Goal: Task Accomplishment & Management: Use online tool/utility

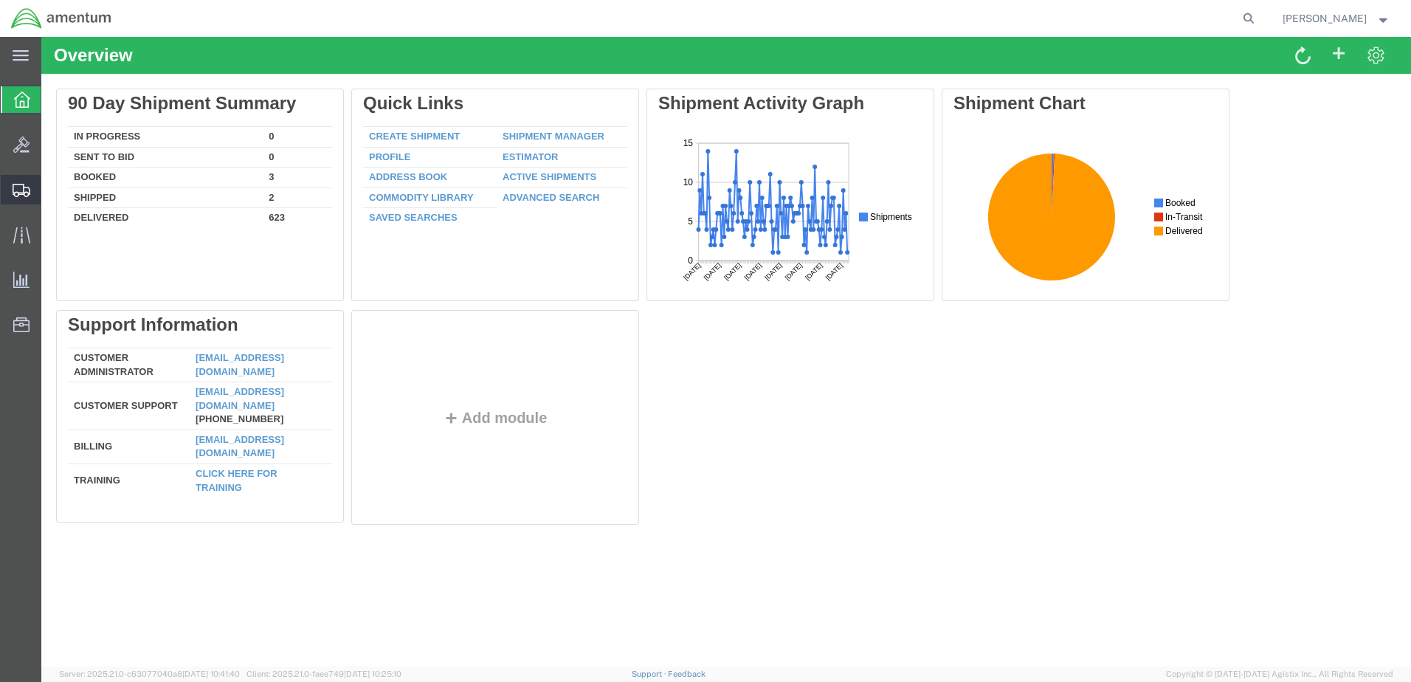
click at [0, 0] on span "Create Shipment" at bounding box center [0, 0] width 0 height 0
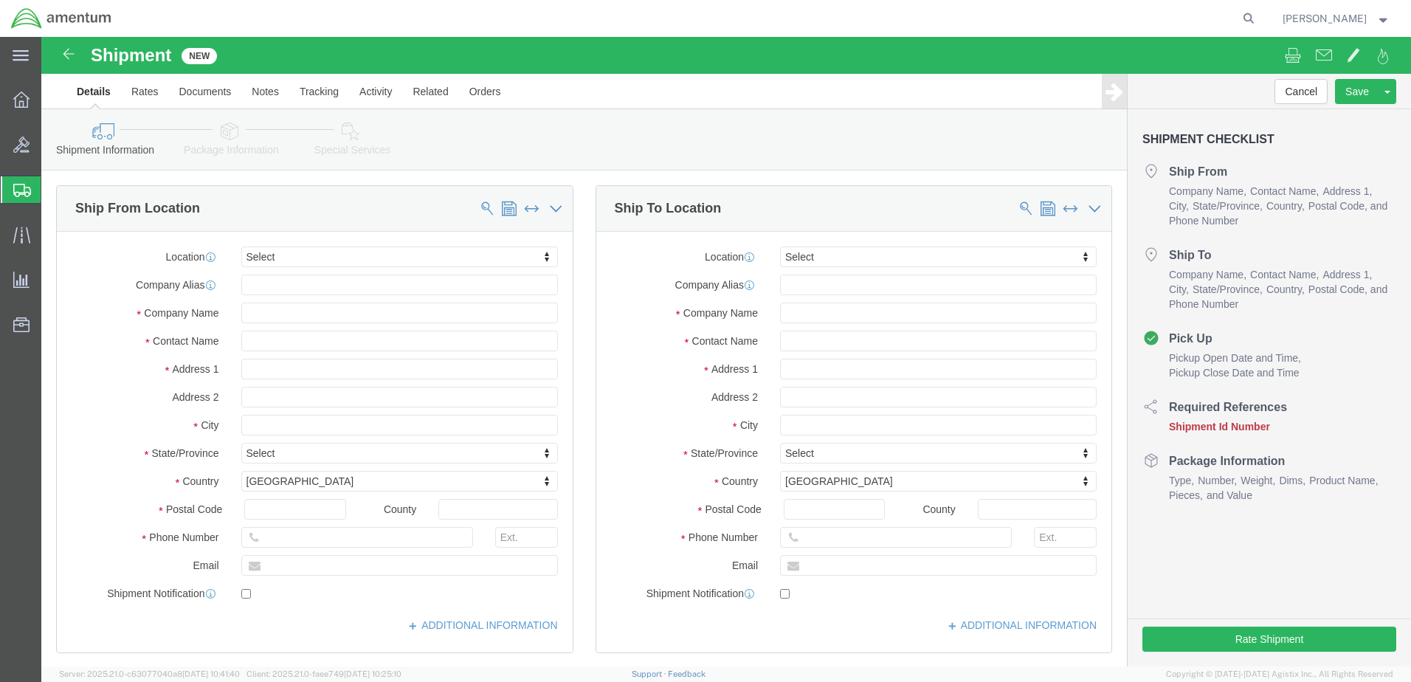
select select
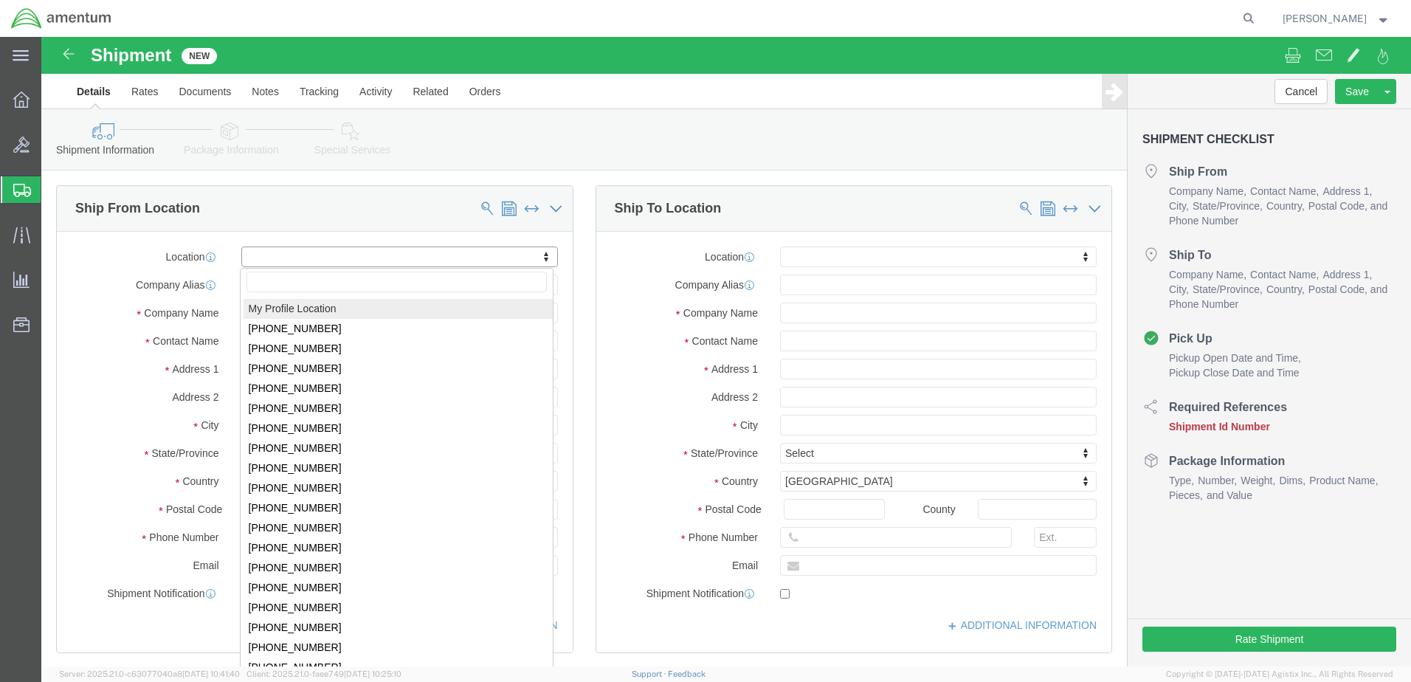
select select "MYPROFILE"
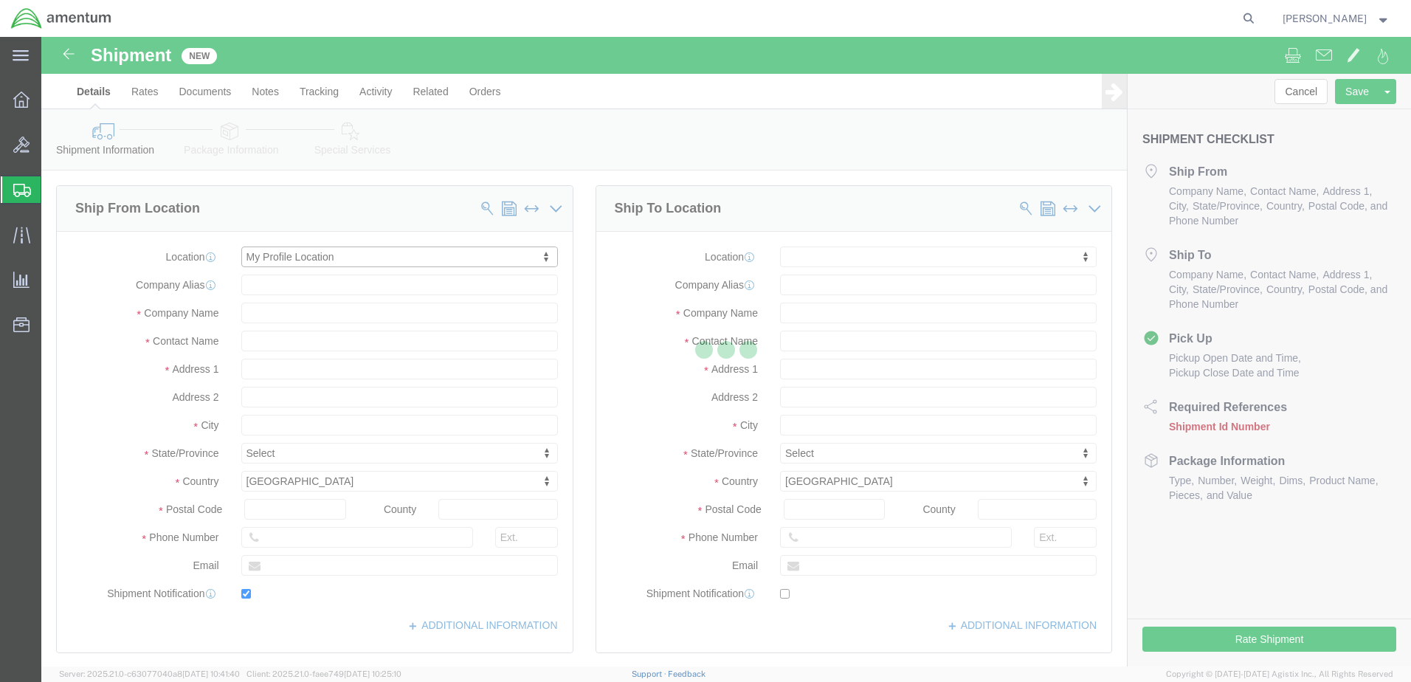
type input "Bldg 1480 [GEOGRAPHIC_DATA] [GEOGRAPHIC_DATA]"
type input "92135-7013"
type input "[PHONE_NUMBER]"
type input "3017"
type input "[PERSON_NAME][EMAIL_ADDRESS][PERSON_NAME][DOMAIN_NAME]"
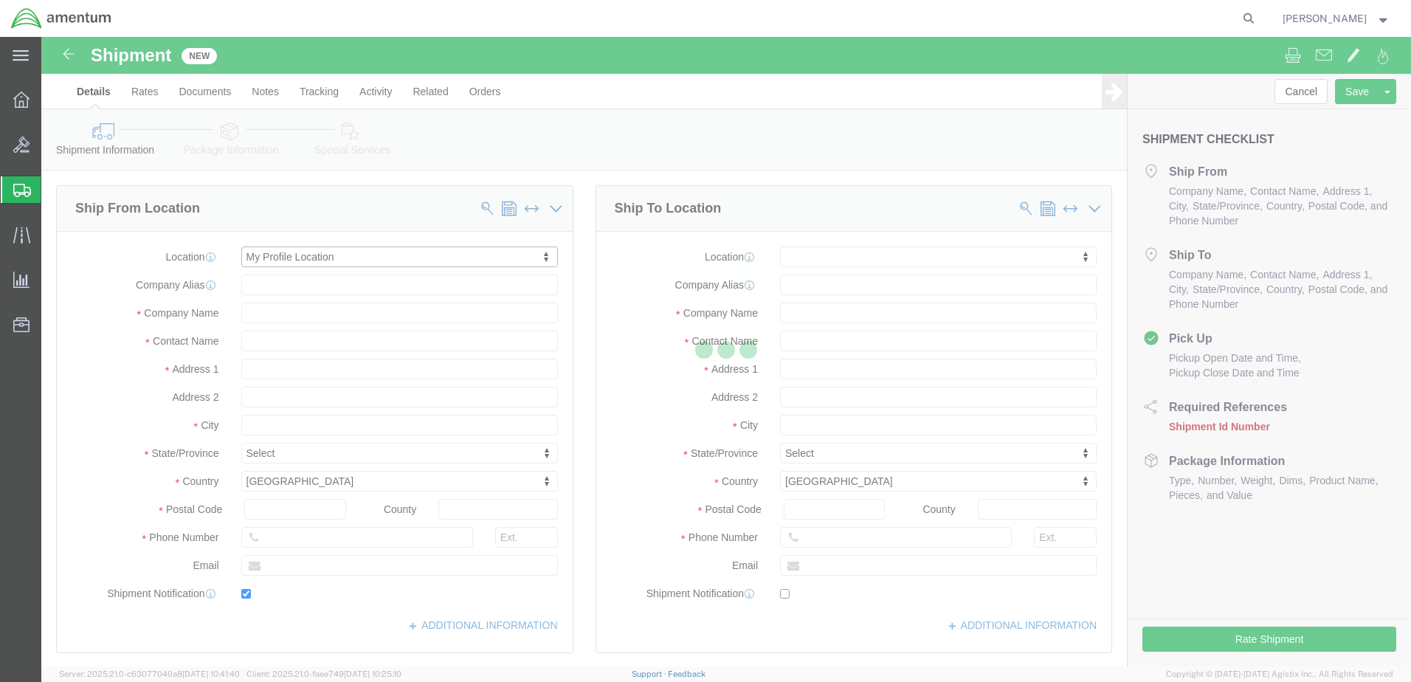
checkbox input "true"
type input "Amentum Services, Inc."
type input "[PERSON_NAME]"
type input "[GEOGRAPHIC_DATA]"
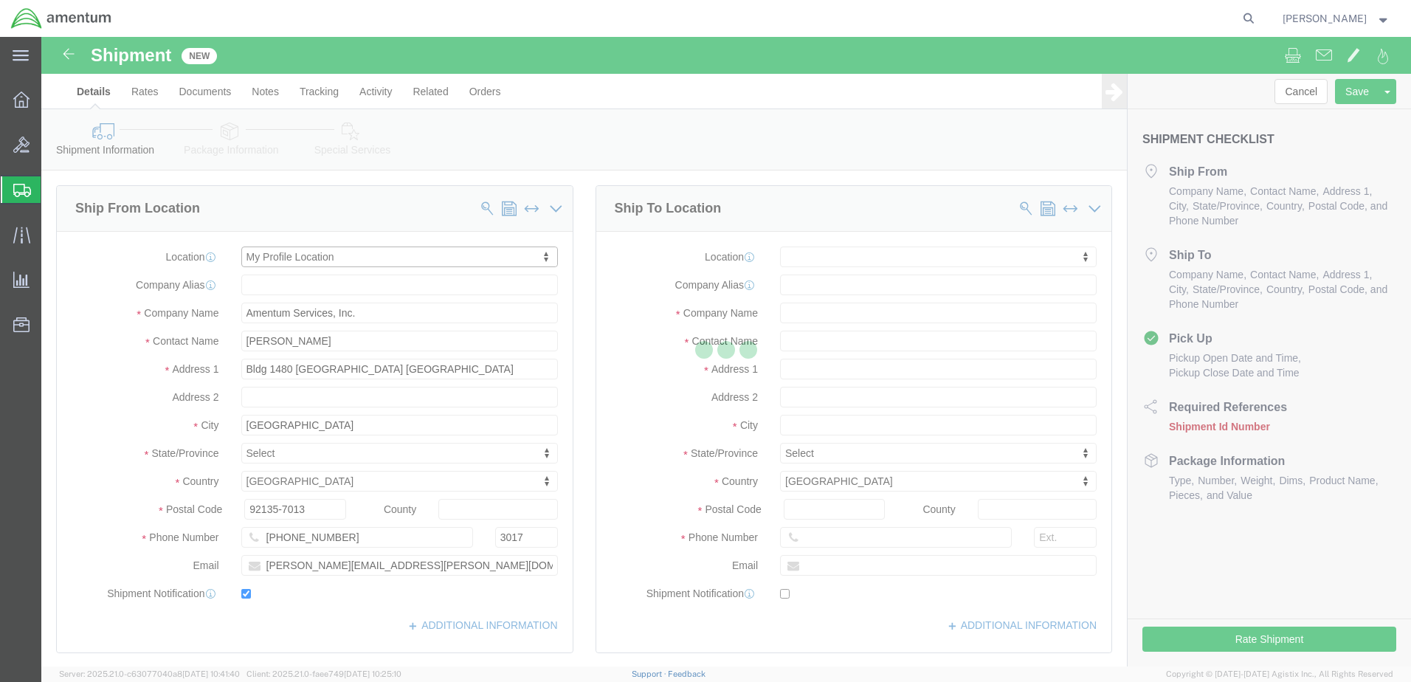
select select "CA"
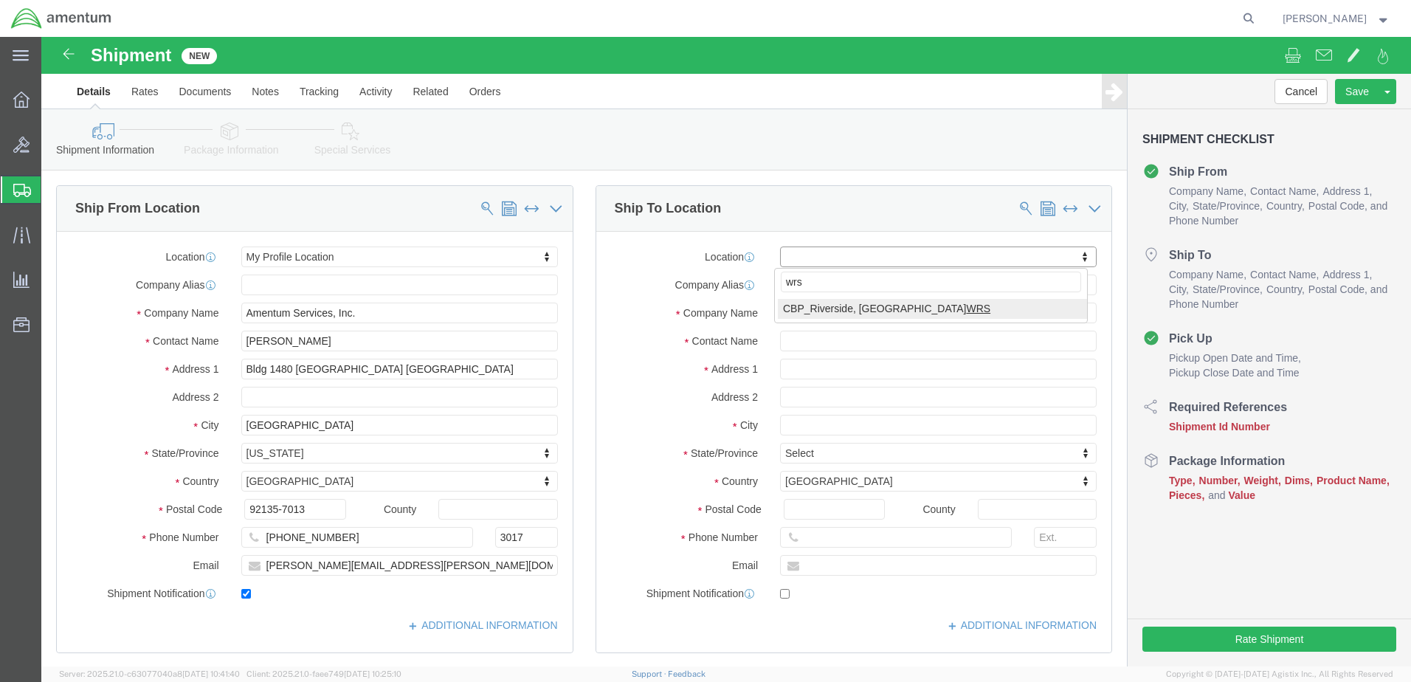
type input "wrs"
select select "49942"
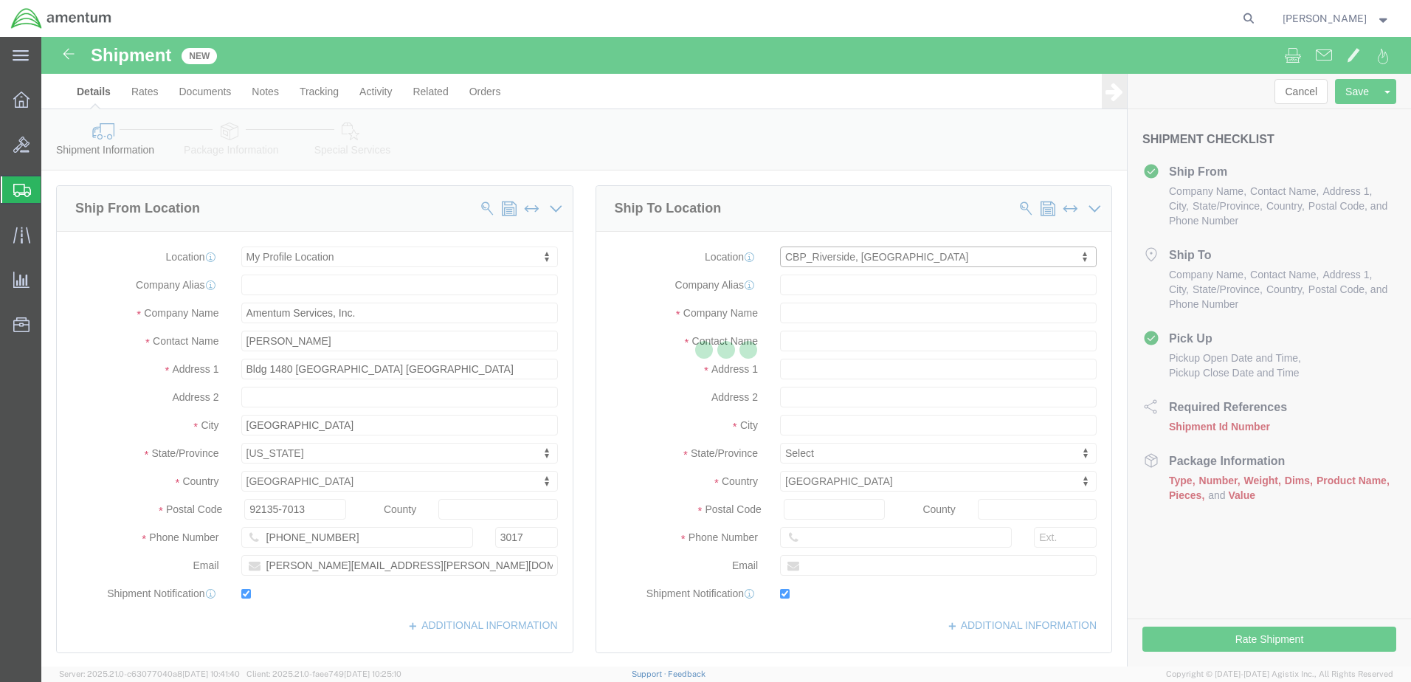
type input "Bldg. [STREET_ADDRESS][PERSON_NAME]"
type input "[GEOGRAPHIC_DATA]"
type input "92518"
type input "[PHONE_NUMBER]"
type input "7002"
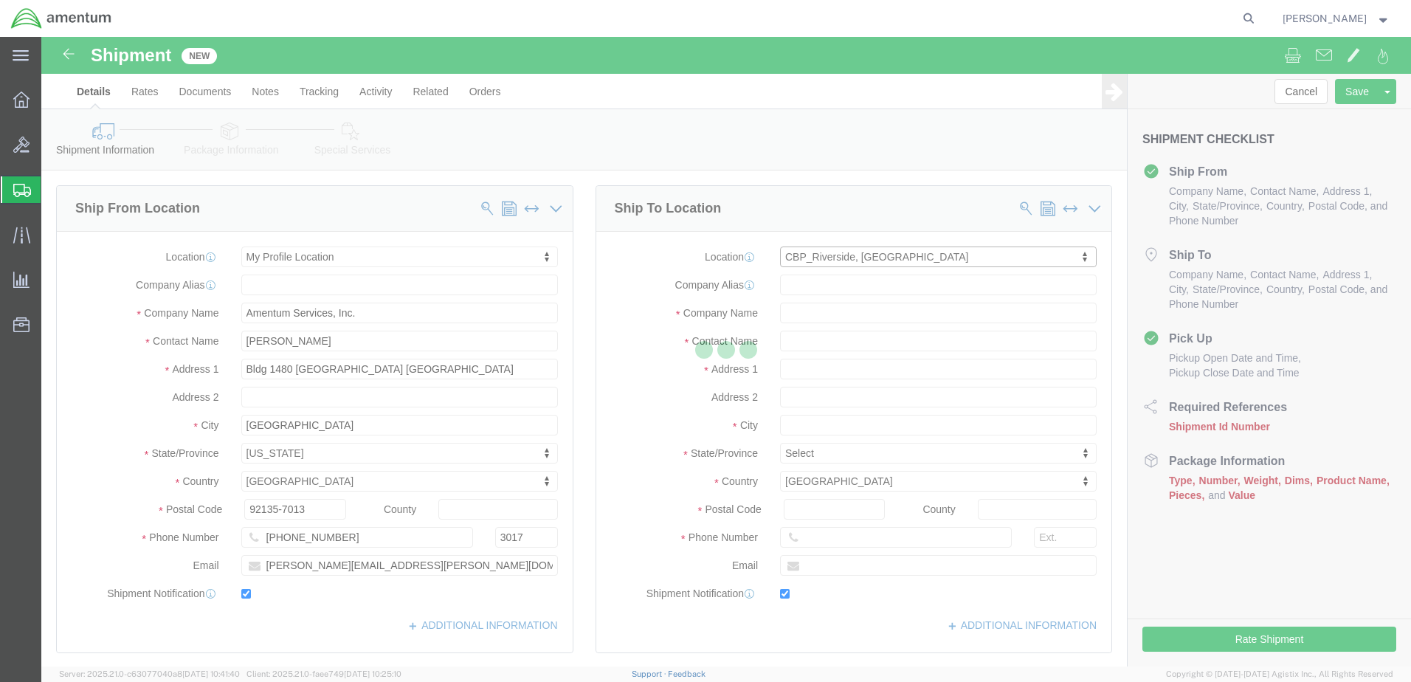
type input "[EMAIL_ADDRESS][PERSON_NAME][DOMAIN_NAME]"
checkbox input "true"
type input "Amentum Services, Inc"
type input "[PERSON_NAME]"
type input "[GEOGRAPHIC_DATA]"
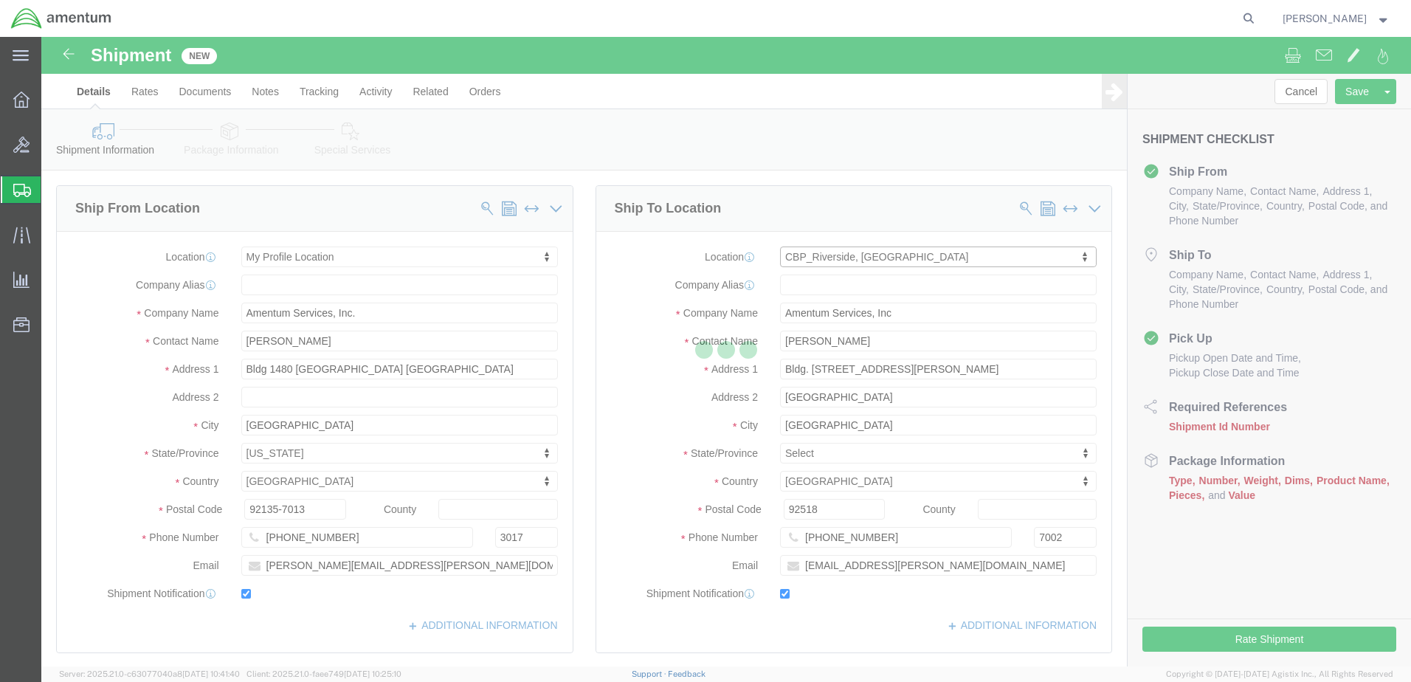
select select "CA"
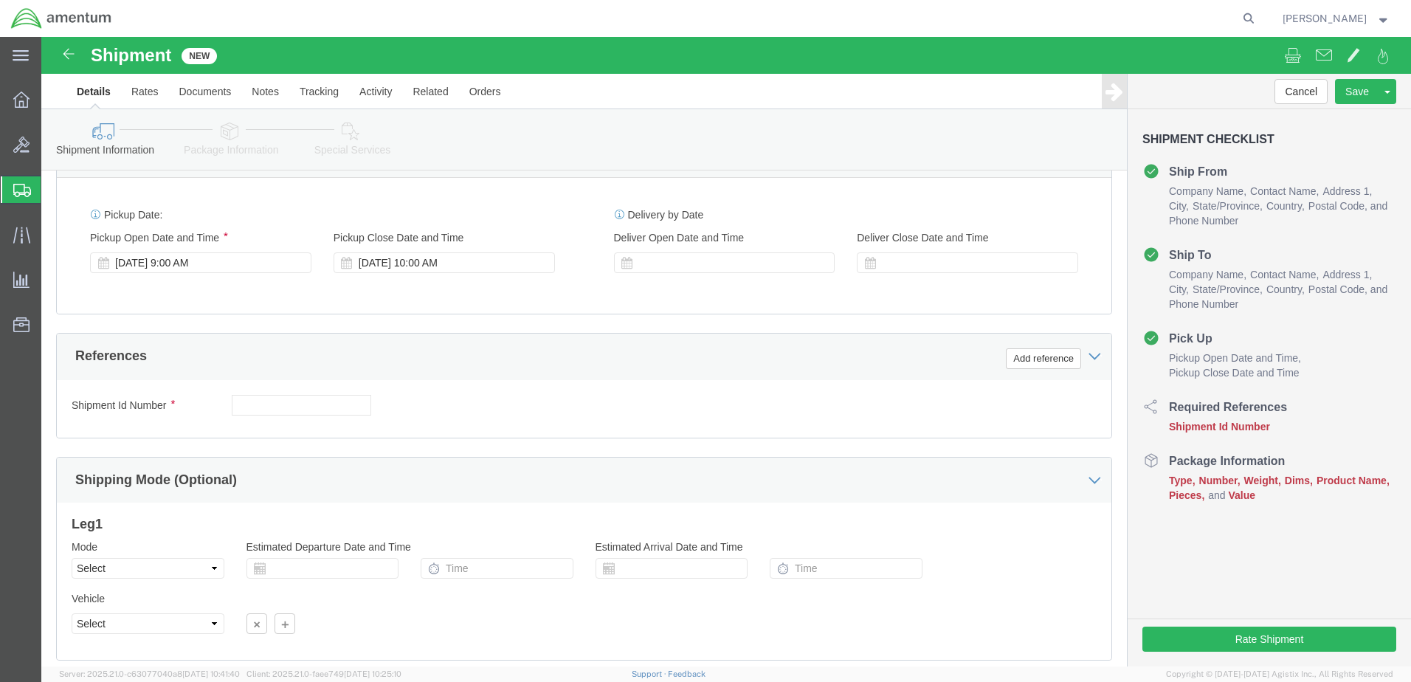
scroll to position [541, 0]
click button "Add reference"
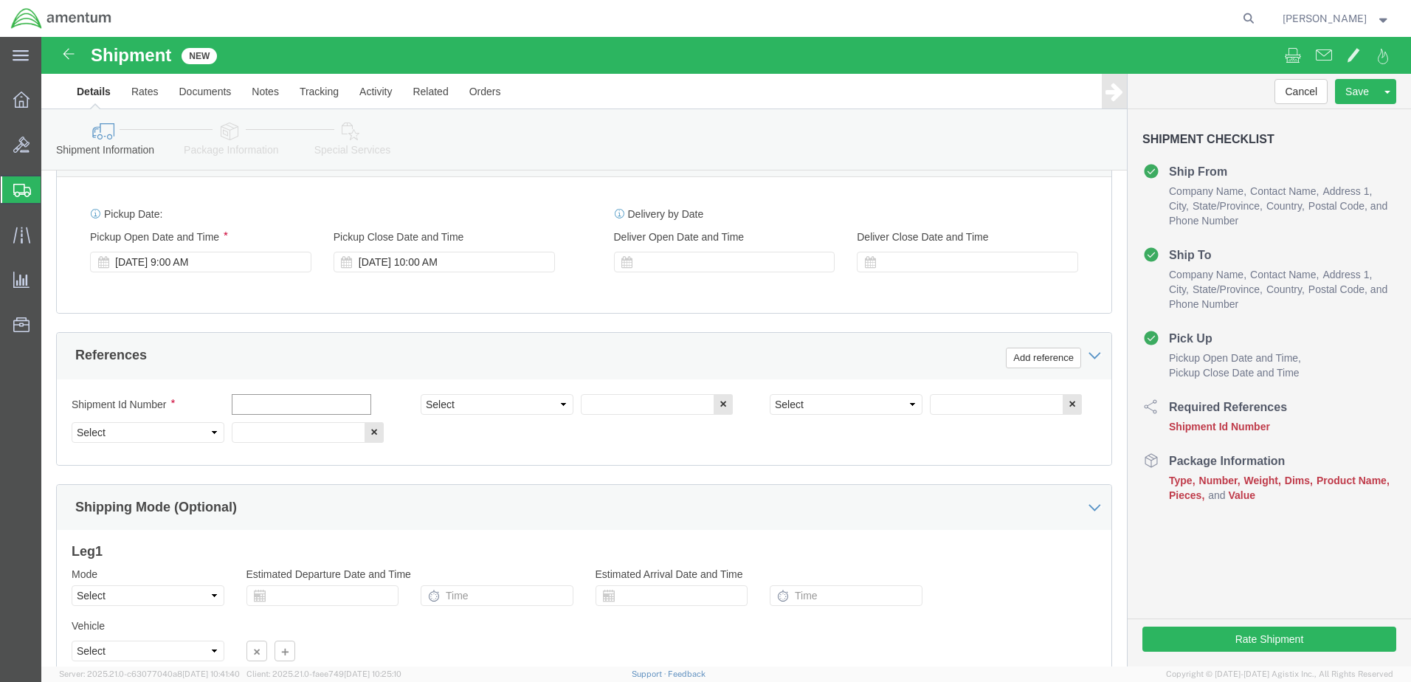
click input "text"
type input "10152025"
click select "Select Account Type Activity ID Airline Appointment Number ASN Batch Request # …"
select select "CUSTREF"
click select "Select Account Type Activity ID Airline Appointment Number ASN Batch Request # …"
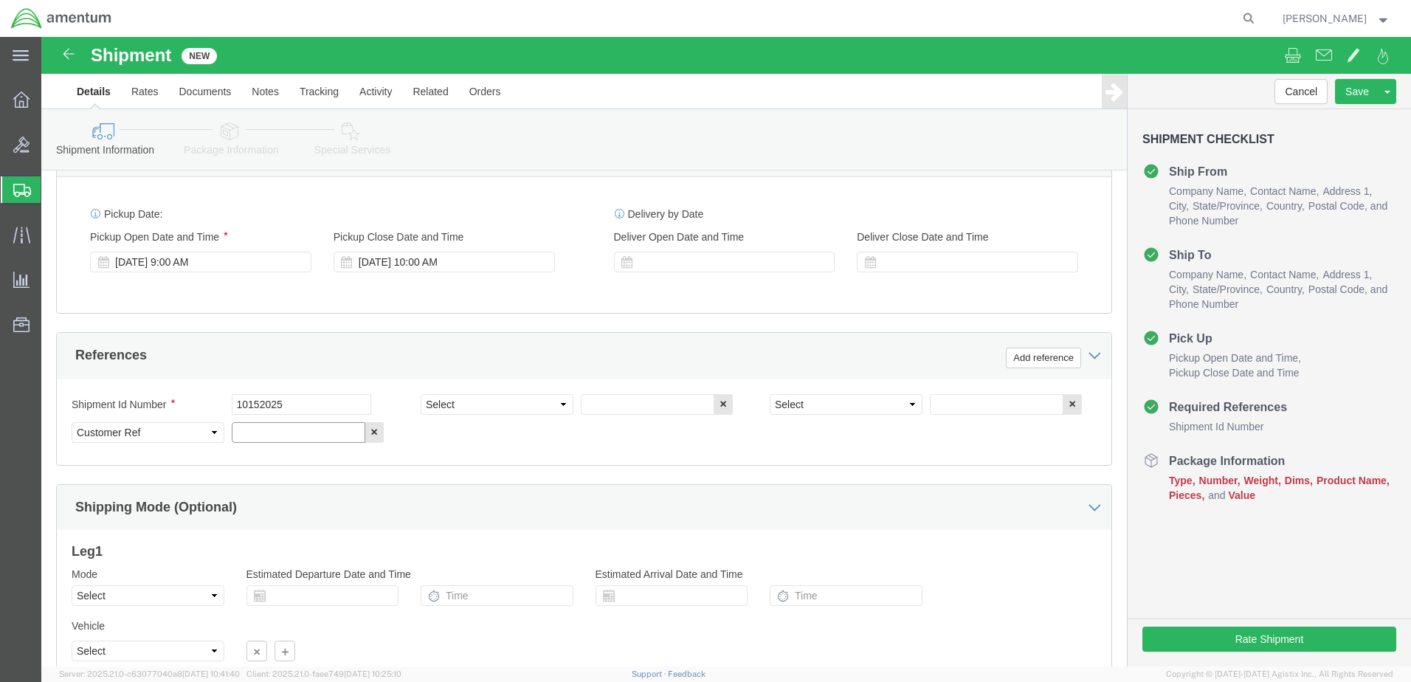
click input "text"
type input "Gaskets 143N"
click select "Select Account Type Activity ID Airline Appointment Number ASN Batch Request # …"
select select "DEPT"
click select "Select Account Type Activity ID Airline Appointment Number ASN Batch Request # …"
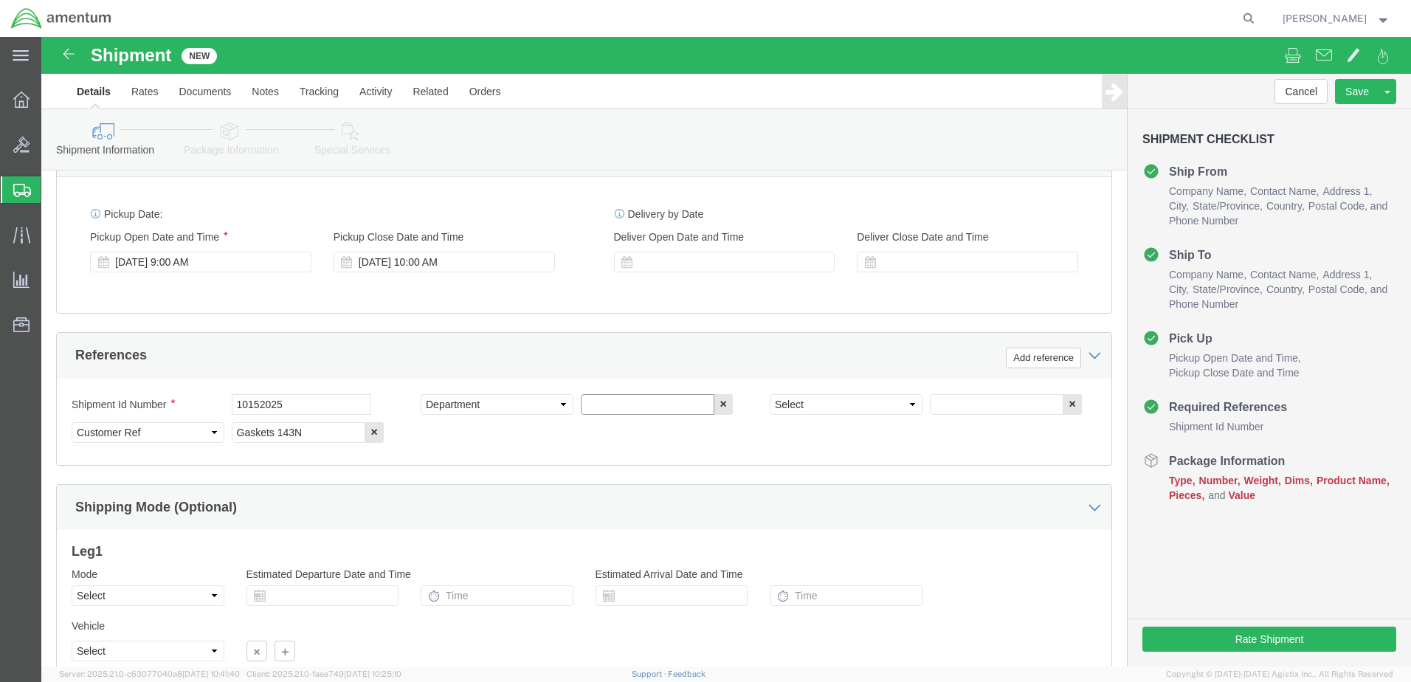
click input "text"
type input "CBP"
click select "Select Account Type Activity ID Airline Appointment Number ASN Batch Request # …"
select select "PROJNUM"
click select "Select Account Type Activity ID Airline Appointment Number ASN Batch Request # …"
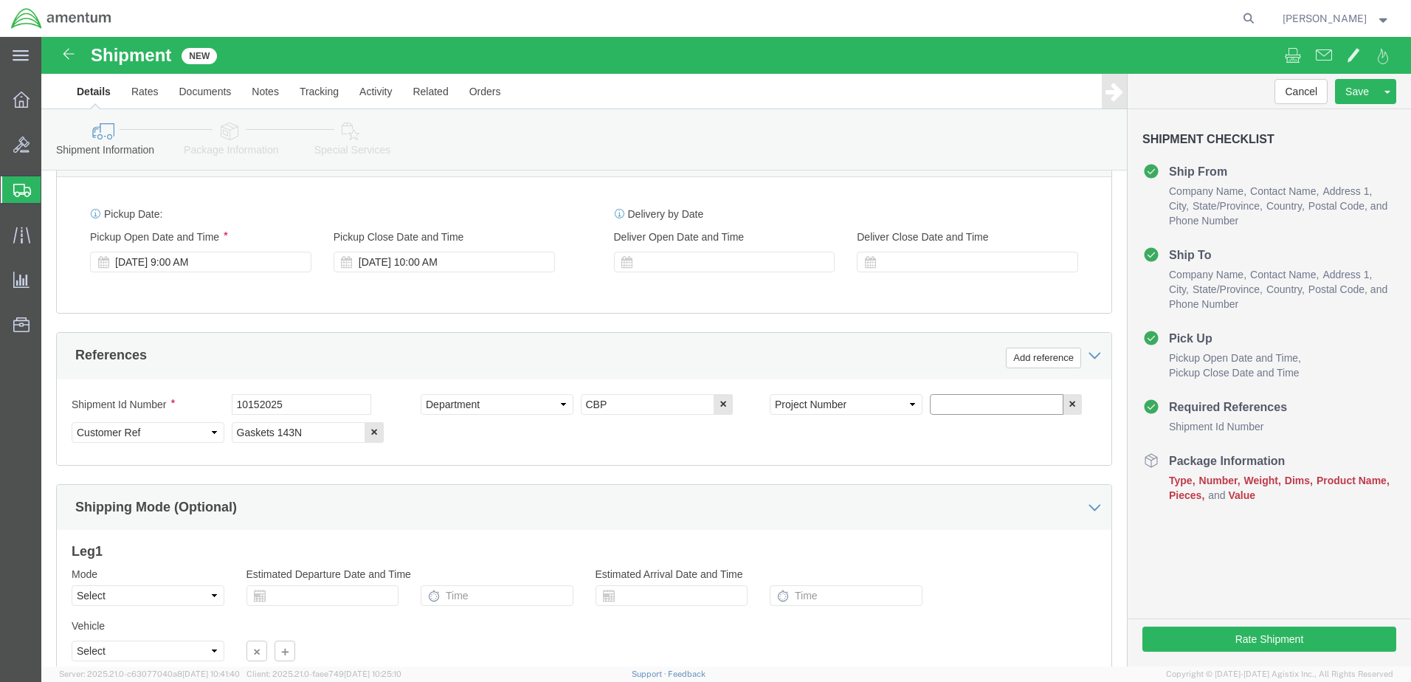
paste input "AME-2026-IP01-FO013-2219-NAMC-Z000"
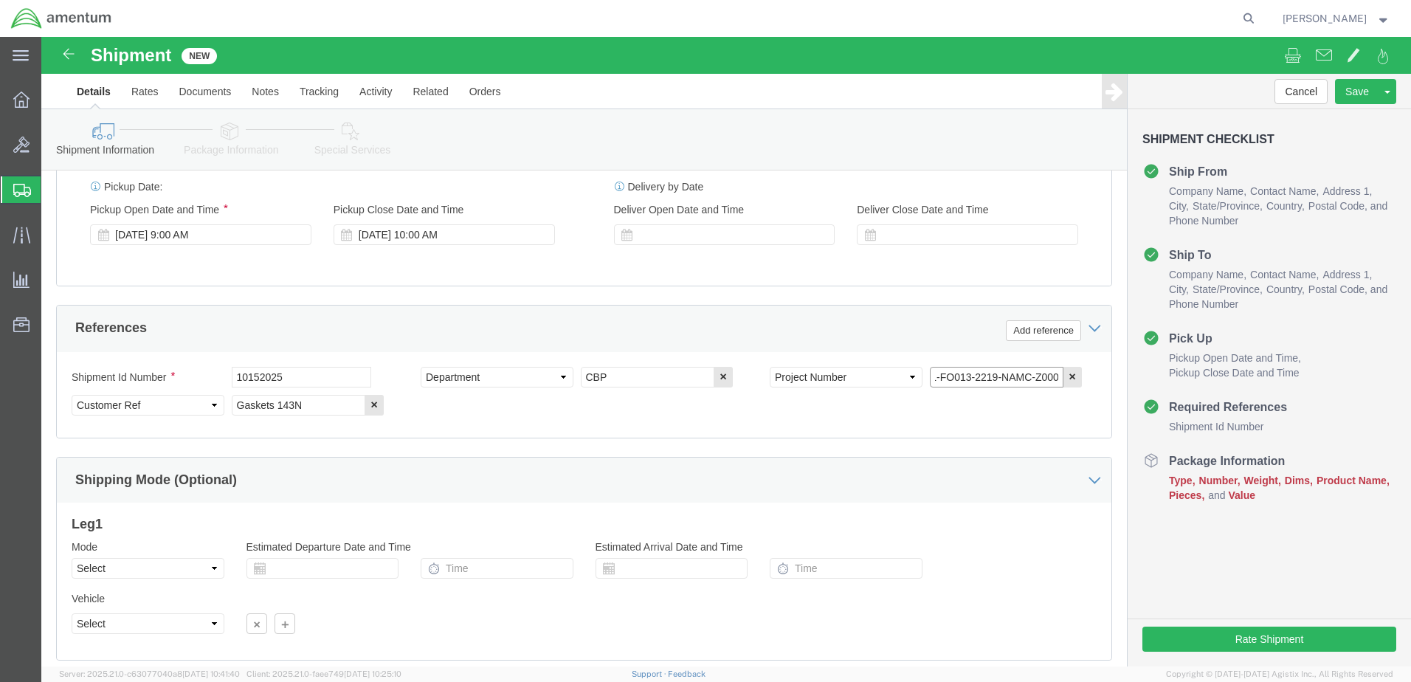
scroll to position [666, 0]
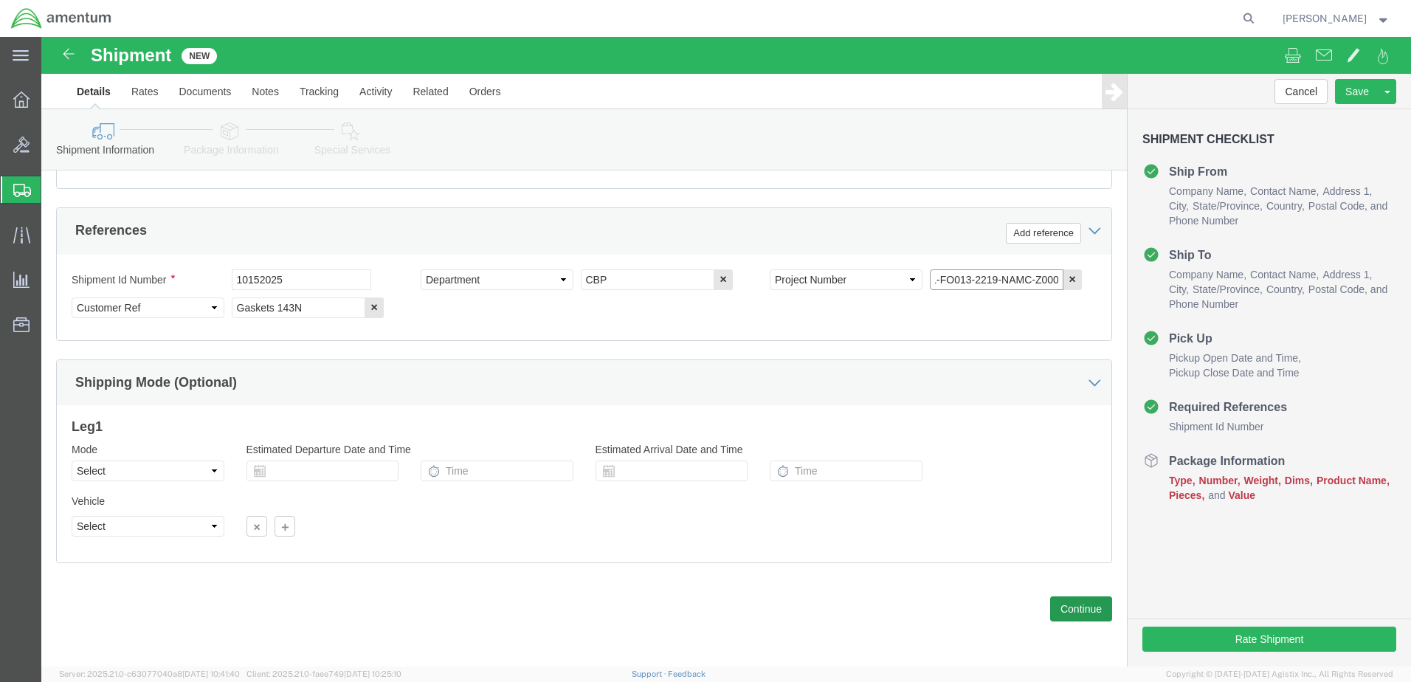
type input "AME-2026-IP01-FO013-2219-NAMC-Z000"
click button "Continue"
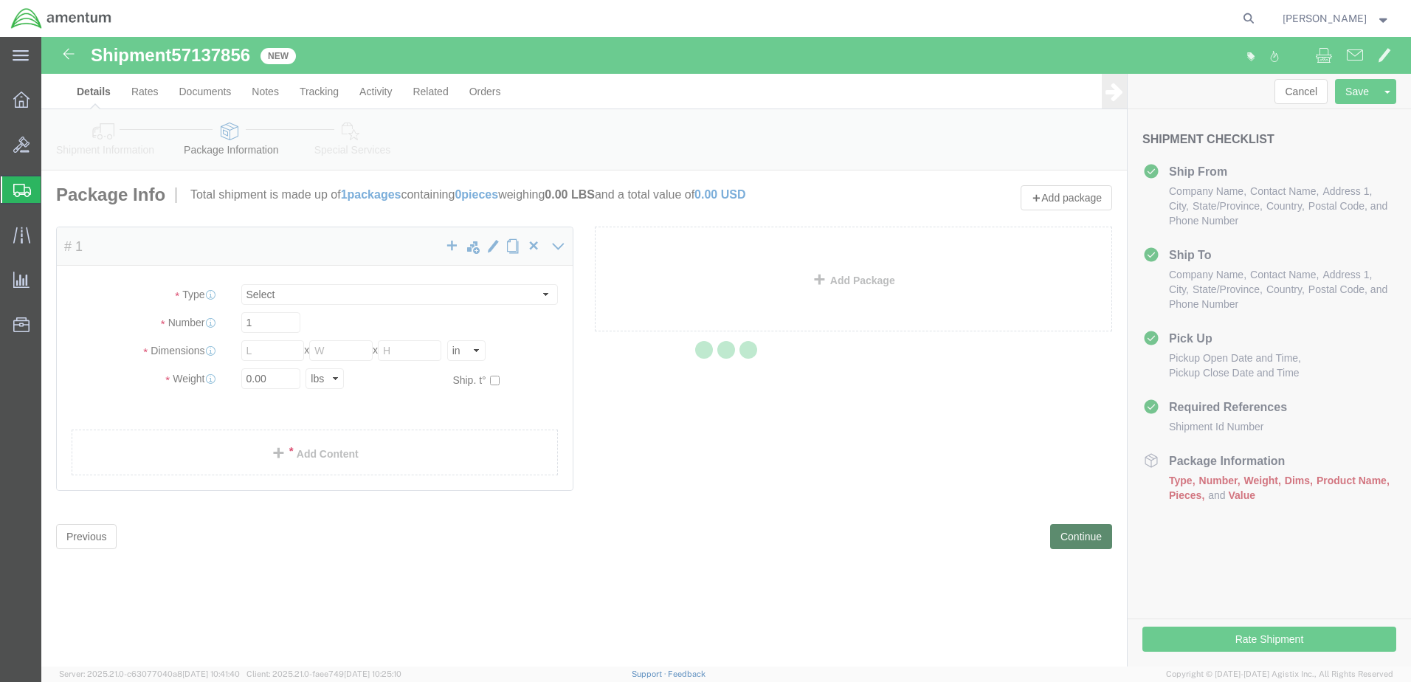
select select "CBOX"
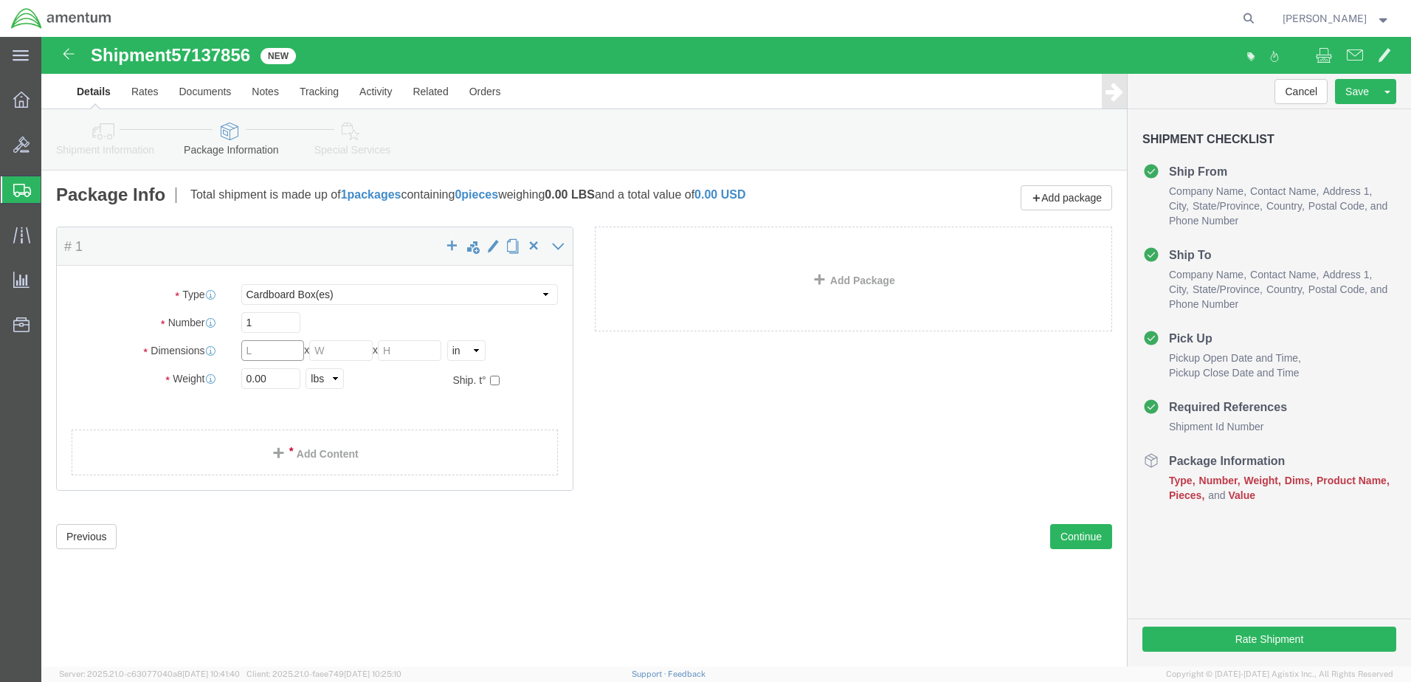
click input "text"
type input "29"
type input "25"
type input "1"
click input "0.00"
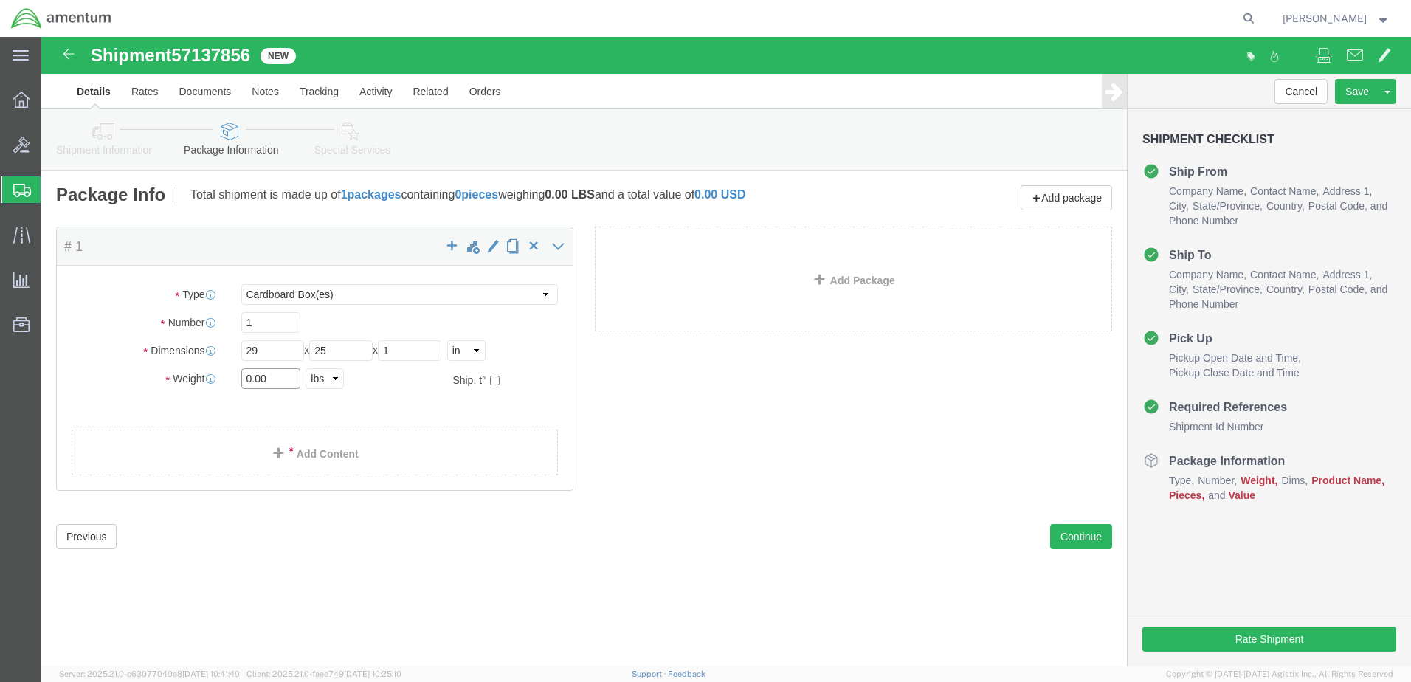
click input "0.00"
drag, startPoint x: 226, startPoint y: 339, endPoint x: 195, endPoint y: 340, distance: 31.0
click div "0.00 Select kgs lbs"
type input "3.00"
click div "Package Content # 1 x Package Type Select BCK Boxes Bale(s) Basket(s) Bolt(s) B…"
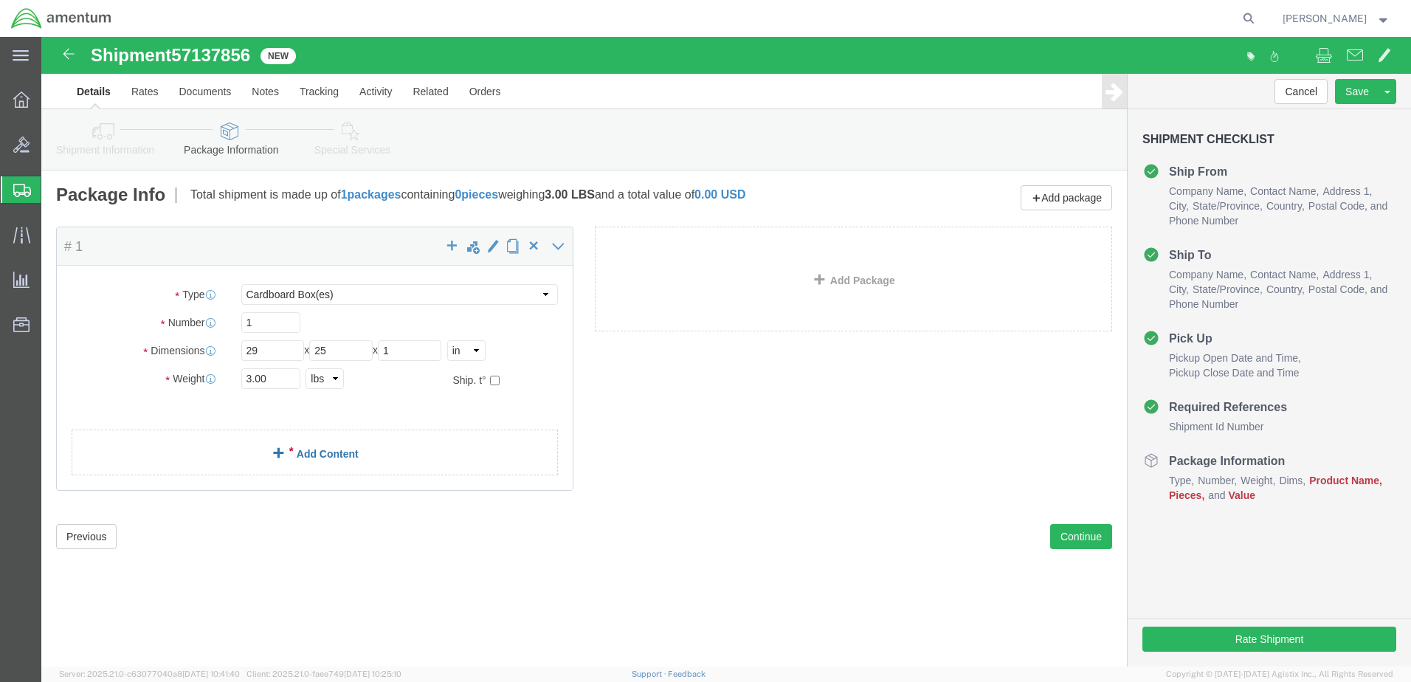
click link "Add Content"
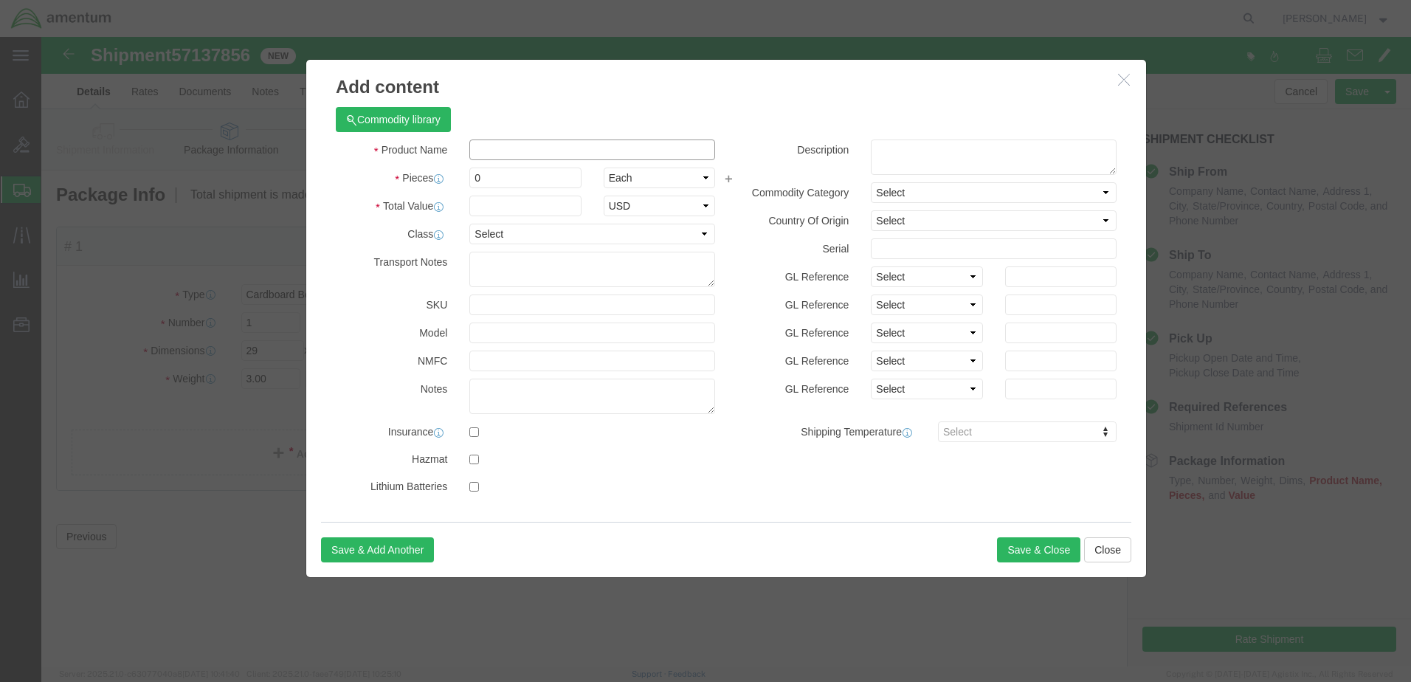
click input "text"
type input "Gaskets"
drag, startPoint x: 471, startPoint y: 134, endPoint x: 384, endPoint y: 137, distance: 87.2
click div "Pieces 100.00 Select Bag Barrels 100Board Feet Bottle Box Blister Pack Carats C…"
drag, startPoint x: 443, startPoint y: 137, endPoint x: 424, endPoint y: 134, distance: 19.4
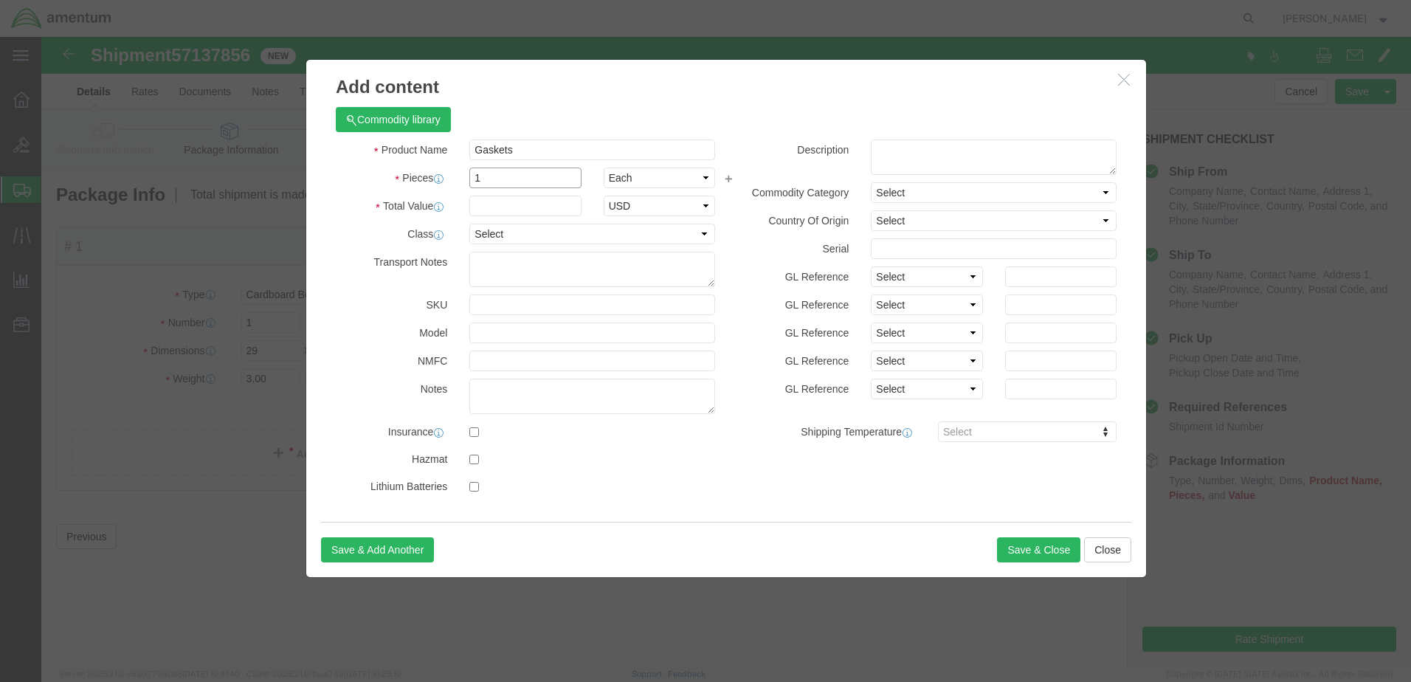
click div "1"
type input "2"
click input "text"
type input "100.00"
click button "Save & Close"
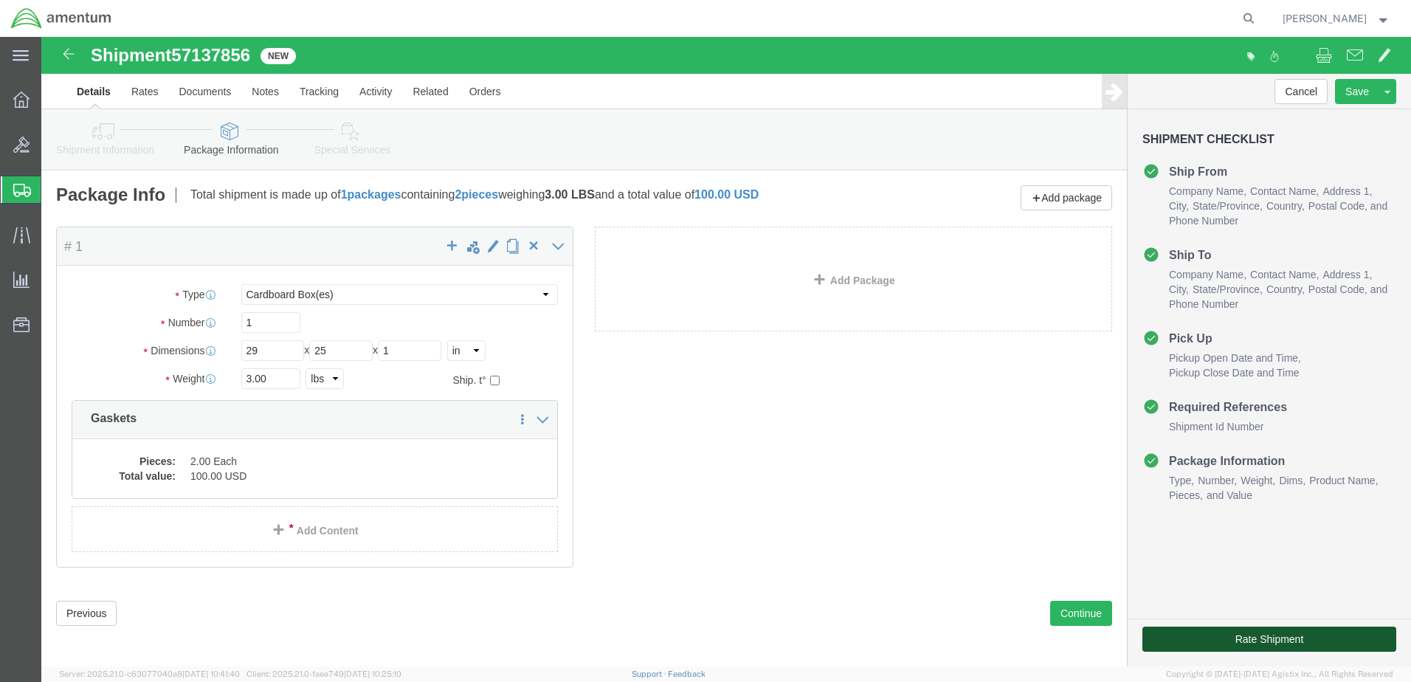
click button "Rate Shipment"
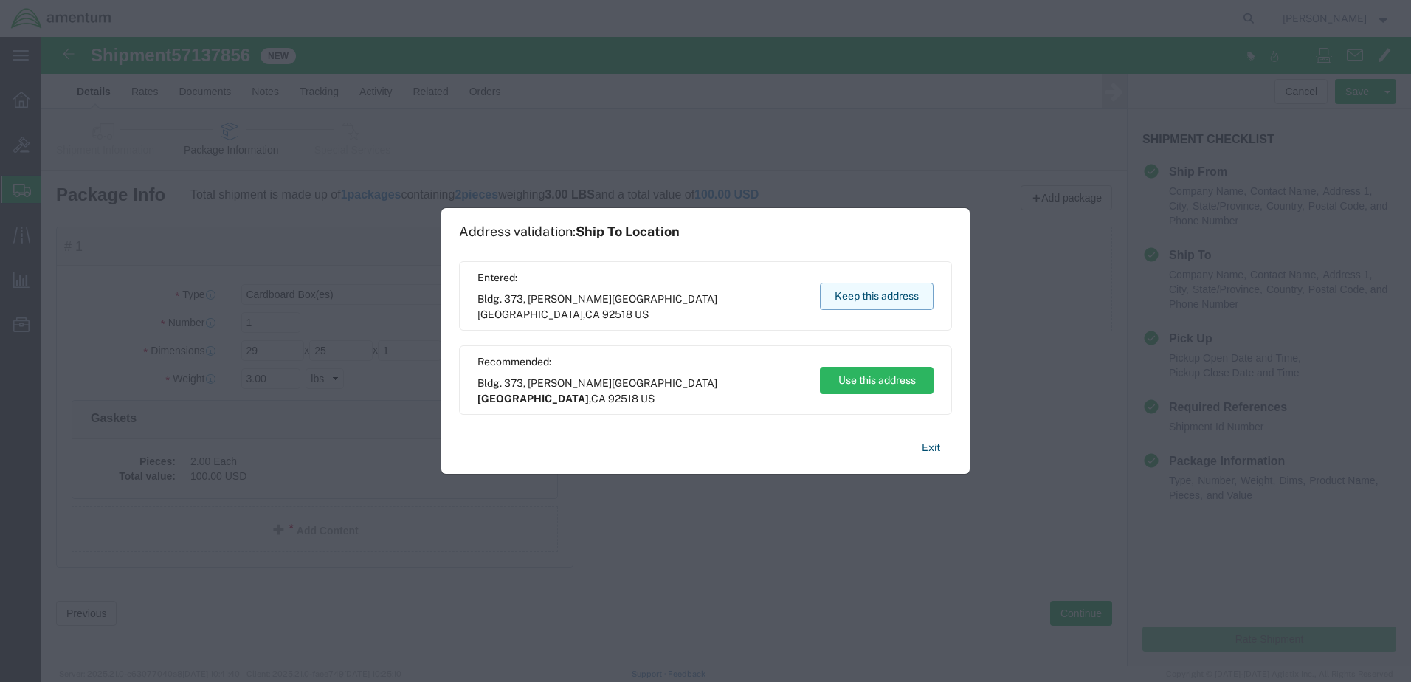
click at [844, 302] on button "Keep this address" at bounding box center [877, 296] width 114 height 27
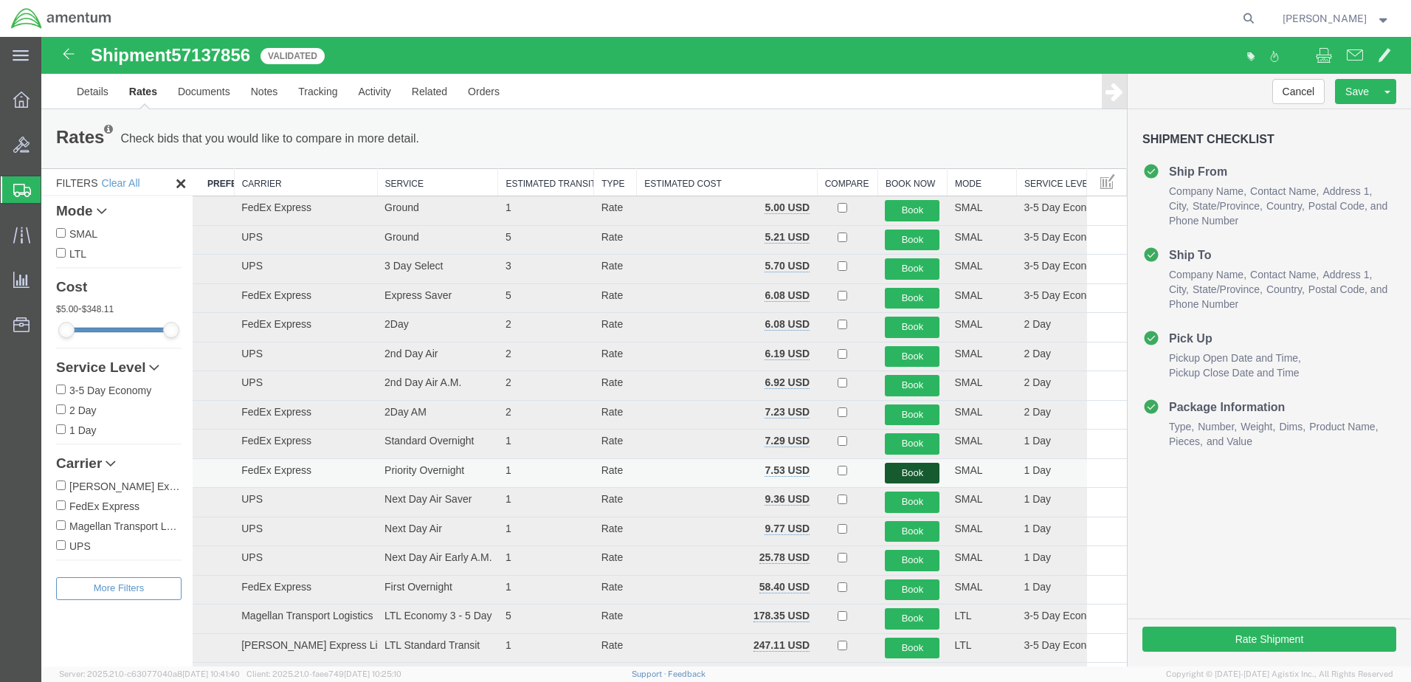
click at [901, 472] on button "Book" at bounding box center [912, 473] width 55 height 21
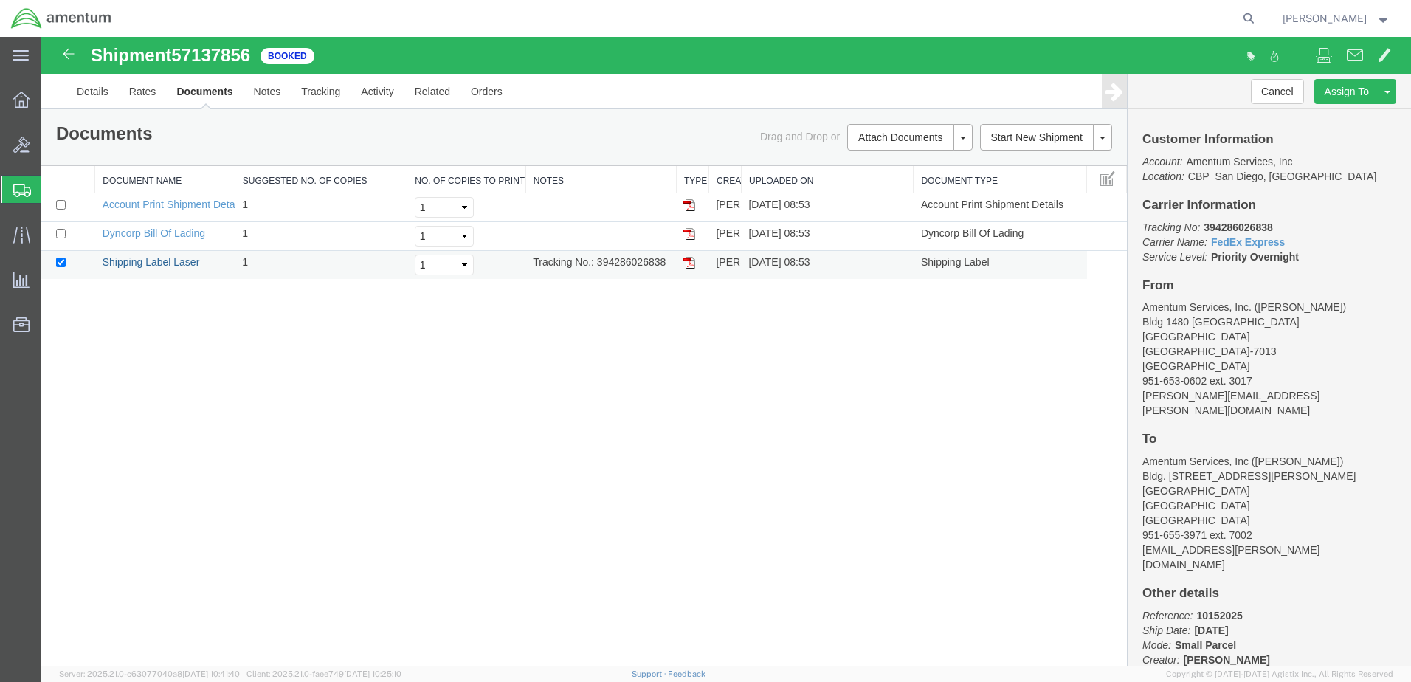
click at [154, 267] on link "Shipping Label Laser" at bounding box center [151, 262] width 97 height 12
